Goal: Check status: Check status

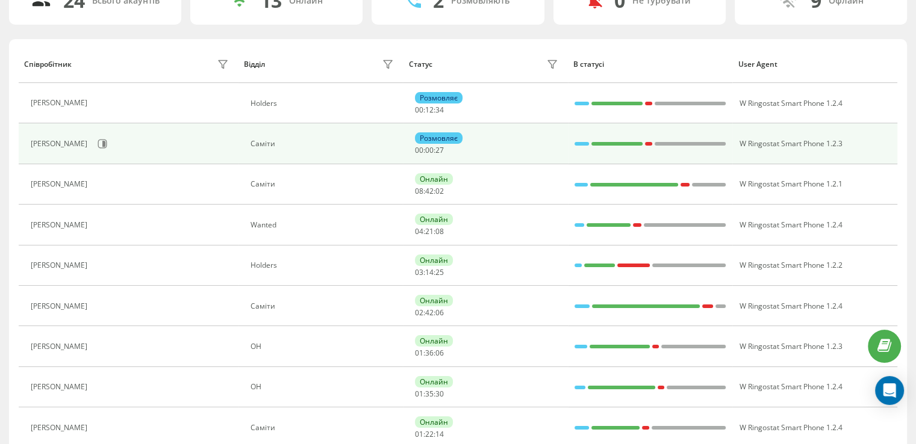
scroll to position [181, 0]
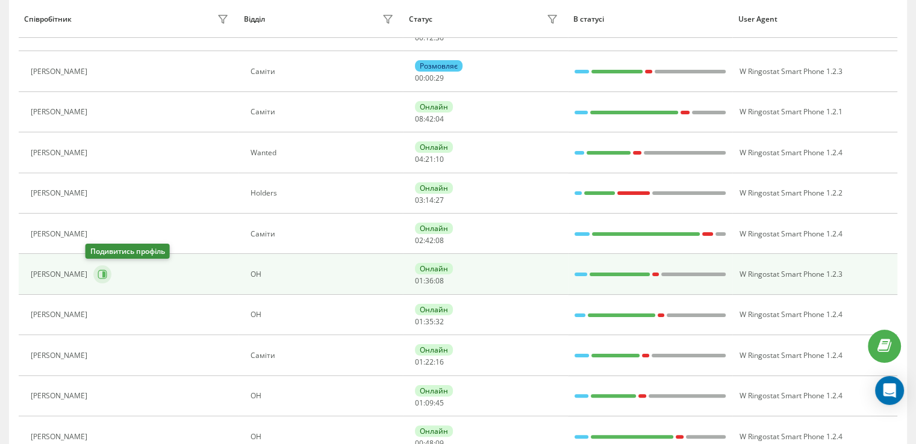
click at [98, 275] on icon at bounding box center [103, 275] width 10 height 10
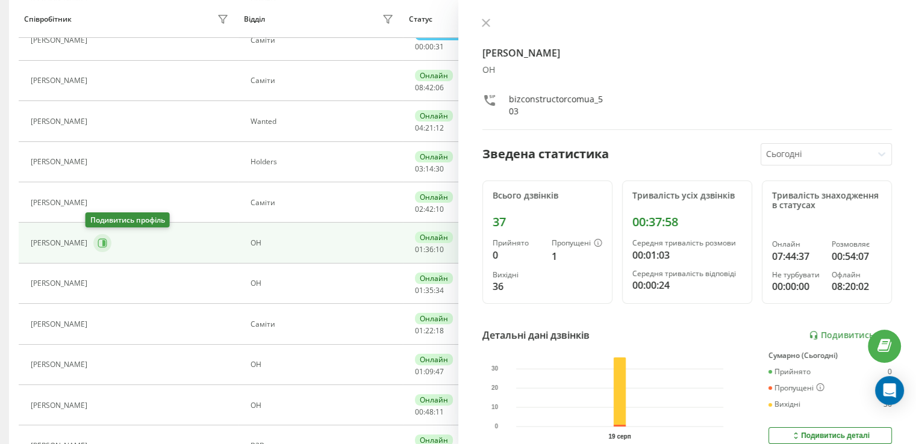
scroll to position [241, 0]
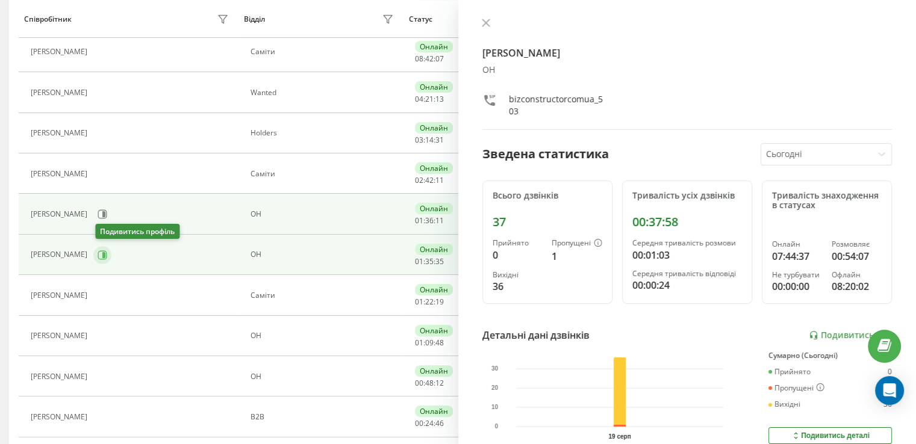
click at [99, 258] on button at bounding box center [102, 255] width 18 height 18
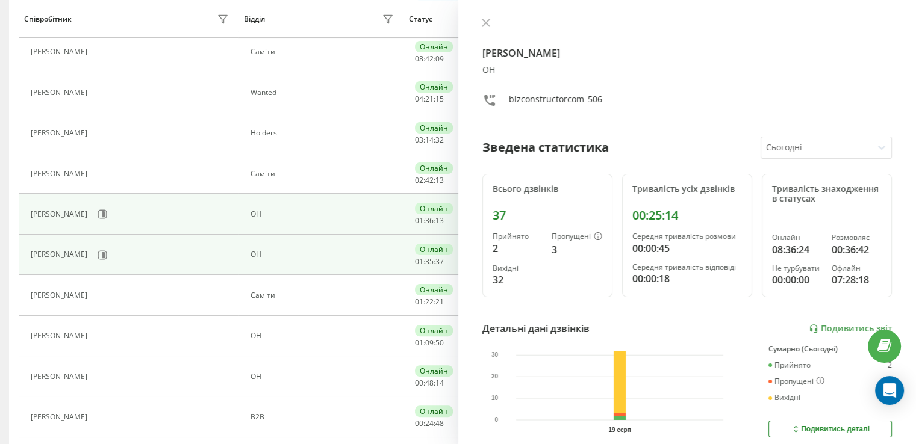
scroll to position [301, 0]
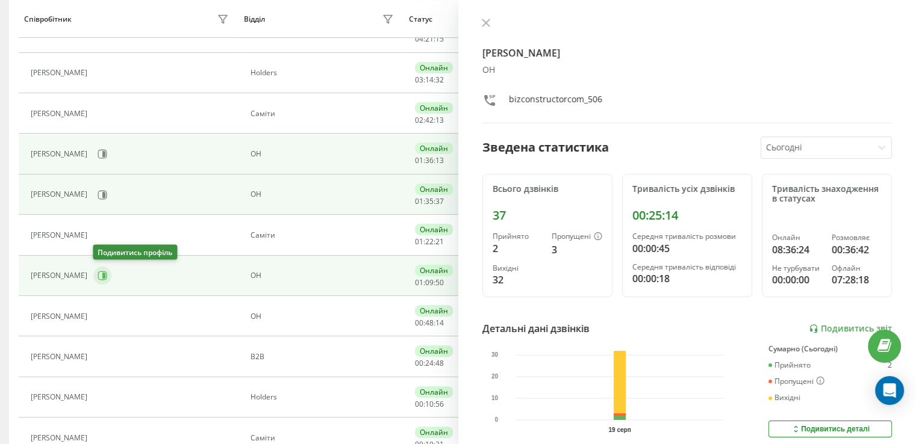
click at [103, 276] on icon at bounding box center [103, 276] width 3 height 6
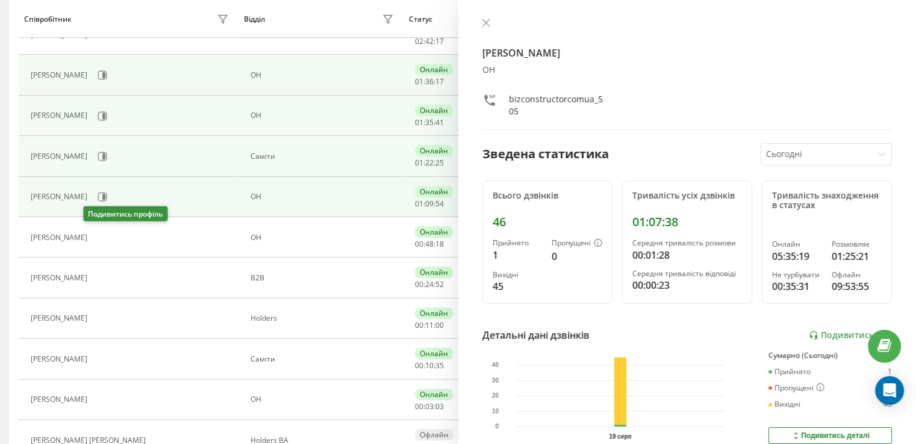
scroll to position [258, 0]
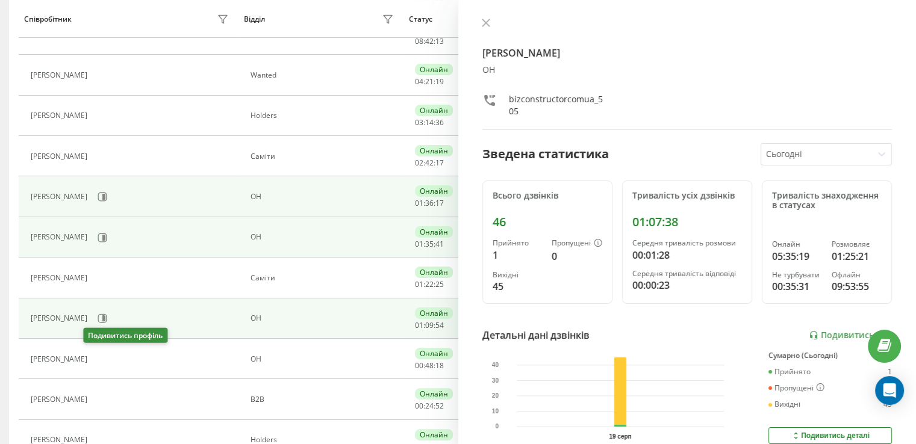
click at [90, 237] on div "[PERSON_NAME]" at bounding box center [61, 237] width 60 height 8
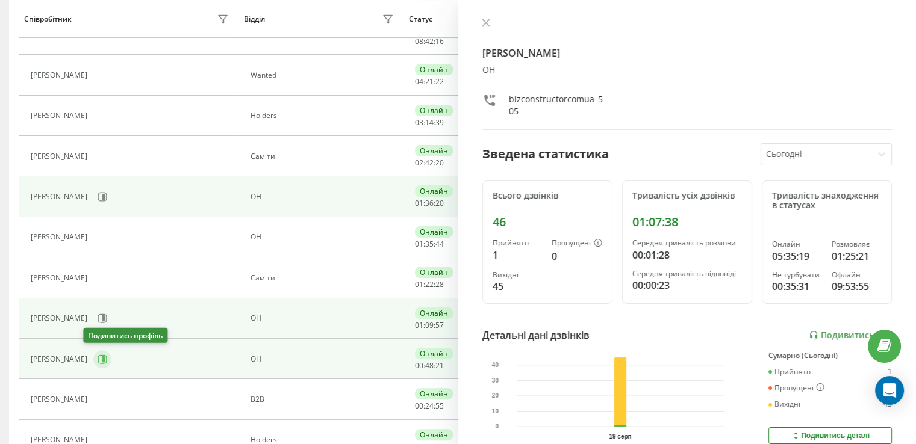
click at [102, 359] on icon at bounding box center [103, 359] width 3 height 6
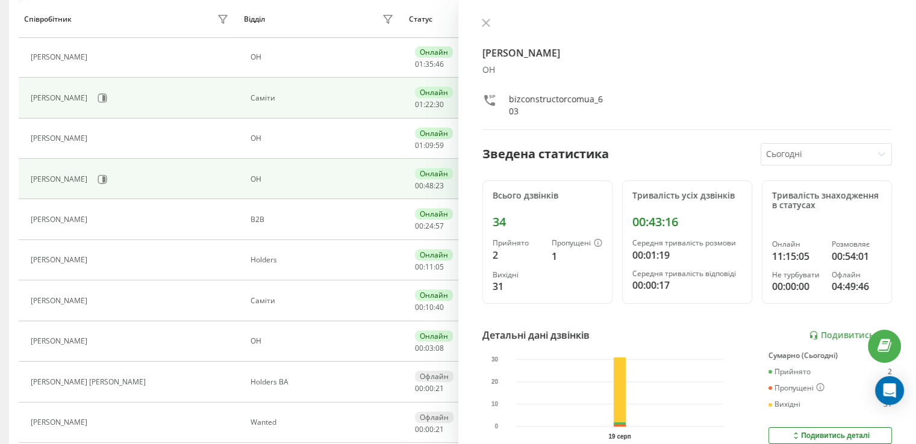
scroll to position [439, 0]
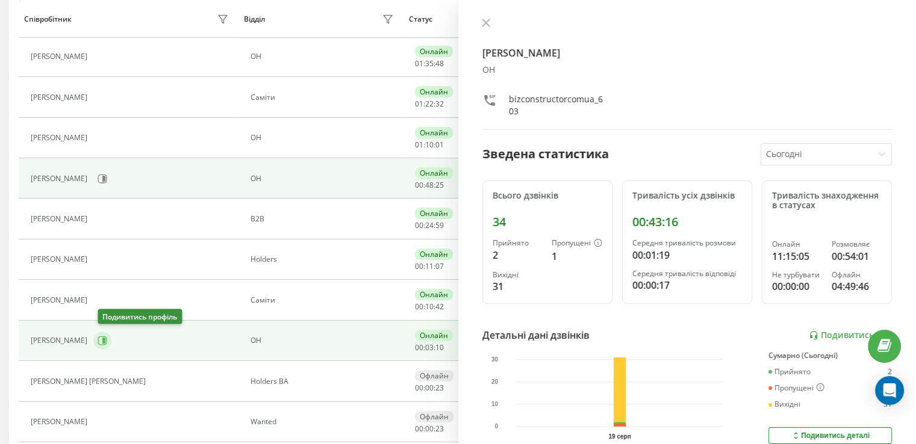
click at [105, 340] on icon at bounding box center [103, 341] width 3 height 6
